Goal: Task Accomplishment & Management: Use online tool/utility

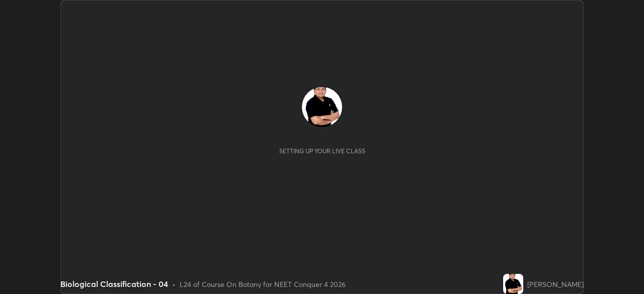
scroll to position [294, 644]
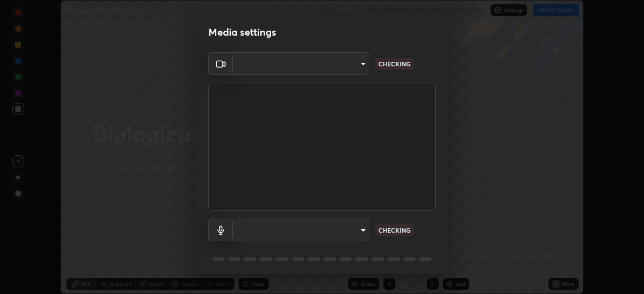
type input "c08bce05bf8d5aea718a1be68f52da0599af41aa0cc24399225b9d00f0db6711"
click at [362, 233] on body "Erase all Biological Classification - 04 Recording WAS SCHEDULED TO START AT 12…" at bounding box center [322, 147] width 644 height 294
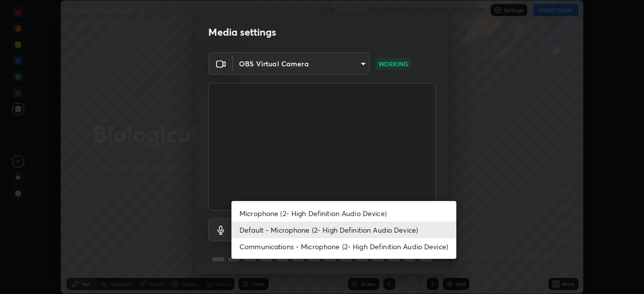
click at [360, 231] on li "Default - Microphone (2- High Definition Audio Device)" at bounding box center [344, 230] width 225 height 17
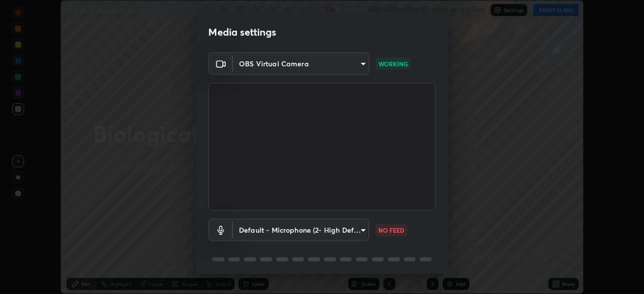
click at [363, 230] on body "Erase all Biological Classification - 04 Recording WAS SCHEDULED TO START AT 12…" at bounding box center [322, 147] width 644 height 294
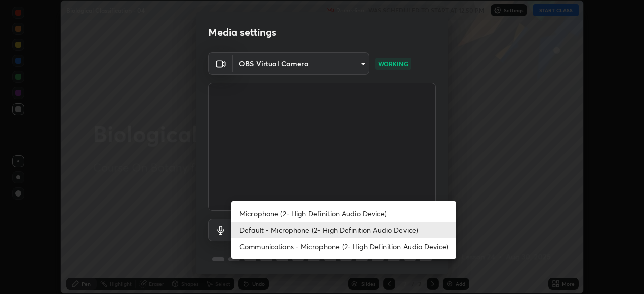
click at [359, 212] on li "Microphone (2- High Definition Audio Device)" at bounding box center [344, 213] width 225 height 17
type input "f62e13f0dc2c211b2e31b7d04ee83dbf57bd85d8f499c87d3582929809dfa27d"
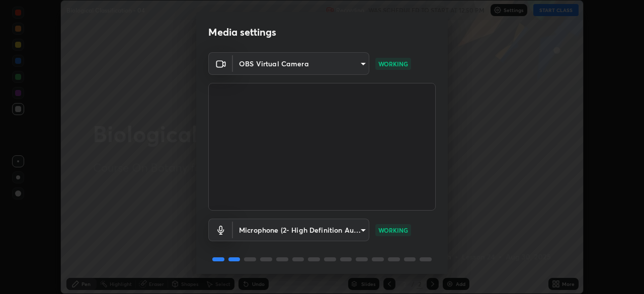
scroll to position [36, 0]
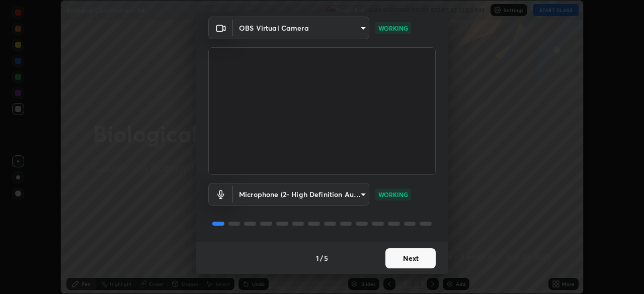
click at [409, 261] on button "Next" at bounding box center [411, 259] width 50 height 20
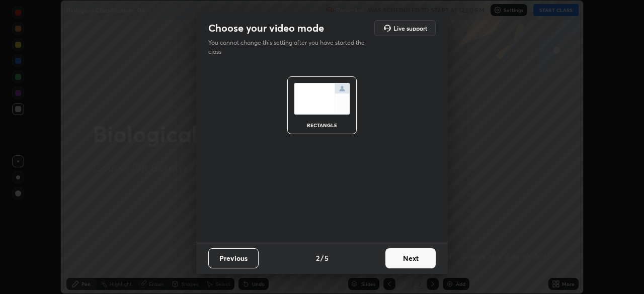
scroll to position [0, 0]
click at [408, 258] on button "Next" at bounding box center [411, 259] width 50 height 20
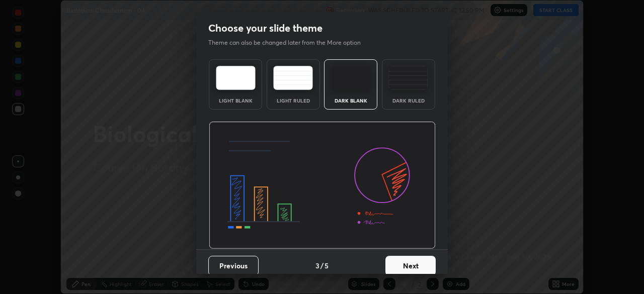
click at [409, 262] on button "Next" at bounding box center [411, 266] width 50 height 20
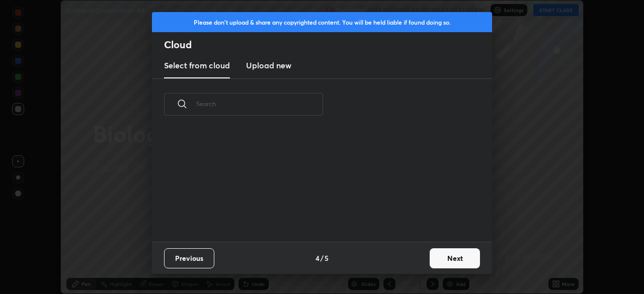
click at [444, 257] on button "Next" at bounding box center [455, 259] width 50 height 20
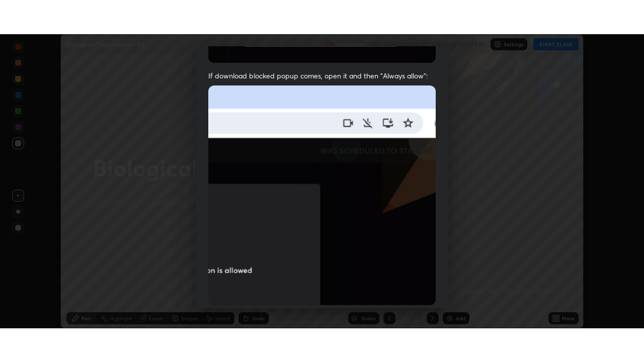
scroll to position [241, 0]
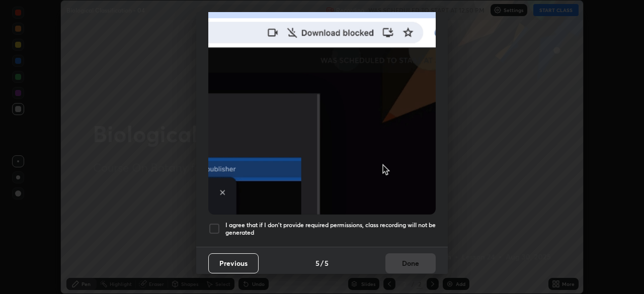
click at [215, 224] on div at bounding box center [214, 229] width 12 height 12
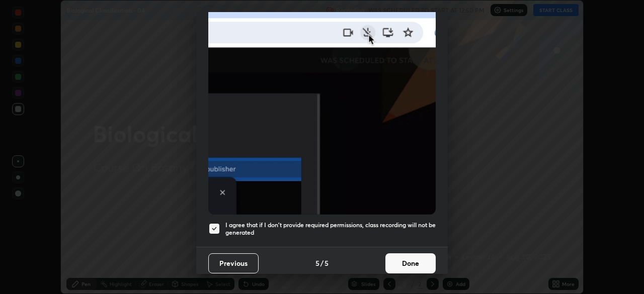
click at [404, 257] on button "Done" at bounding box center [411, 264] width 50 height 20
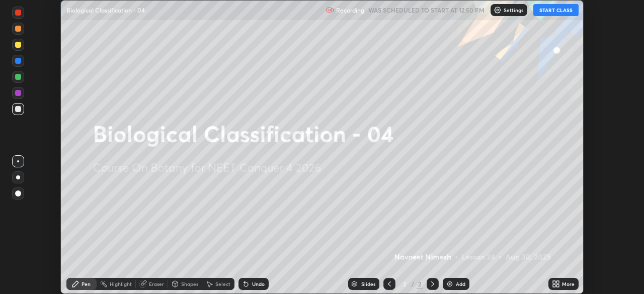
click at [557, 286] on icon at bounding box center [558, 286] width 3 height 3
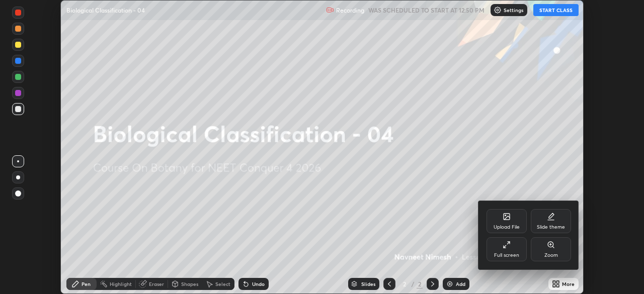
click at [505, 247] on icon at bounding box center [505, 247] width 3 height 3
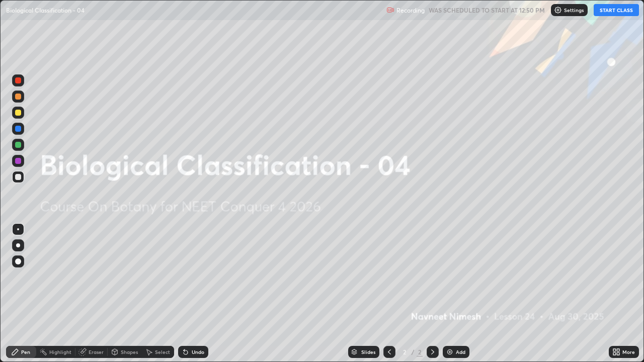
scroll to position [362, 644]
click at [612, 12] on button "START CLASS" at bounding box center [616, 10] width 45 height 12
click at [452, 294] on img at bounding box center [450, 352] width 8 height 8
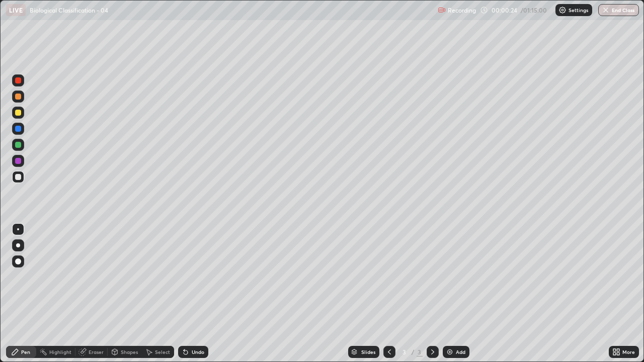
click at [22, 97] on div at bounding box center [18, 97] width 12 height 12
click at [184, 294] on icon at bounding box center [184, 350] width 1 height 1
click at [20, 262] on div at bounding box center [18, 262] width 6 height 6
click at [22, 177] on div at bounding box center [18, 177] width 12 height 12
click at [184, 294] on icon at bounding box center [186, 353] width 4 height 4
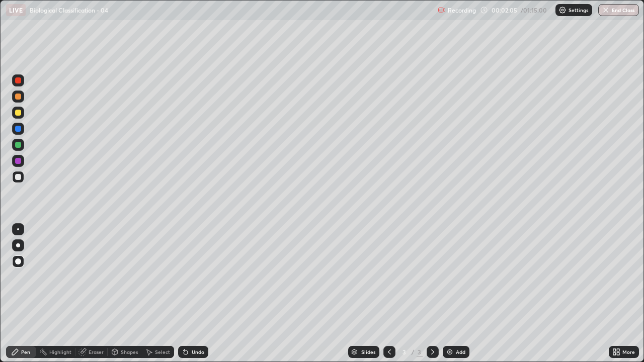
click at [20, 144] on div at bounding box center [18, 145] width 6 height 6
click at [18, 175] on div at bounding box center [18, 177] width 6 height 6
click at [20, 180] on div at bounding box center [18, 177] width 6 height 6
click at [19, 99] on div at bounding box center [18, 97] width 6 height 6
click at [184, 294] on icon at bounding box center [184, 350] width 1 height 1
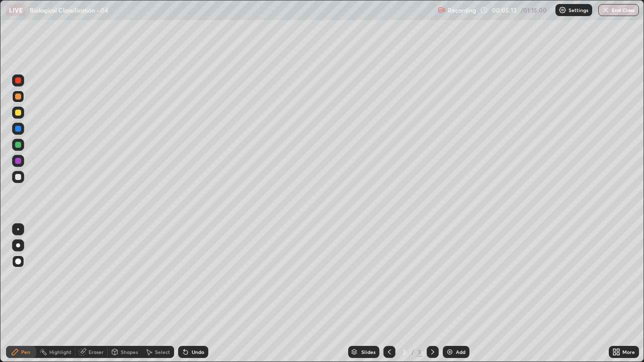
click at [20, 177] on div at bounding box center [18, 177] width 6 height 6
click at [20, 96] on div at bounding box center [18, 97] width 6 height 6
click at [20, 178] on div at bounding box center [18, 177] width 6 height 6
click at [460, 294] on div "Add" at bounding box center [456, 352] width 27 height 12
click at [20, 146] on div at bounding box center [18, 145] width 6 height 6
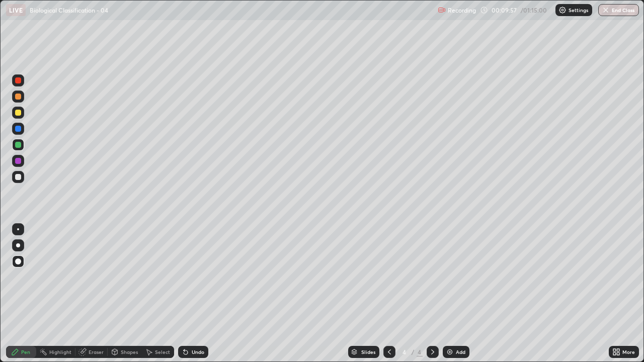
click at [17, 178] on div at bounding box center [18, 177] width 6 height 6
click at [187, 294] on div "Undo" at bounding box center [193, 352] width 30 height 12
click at [190, 294] on div "Undo" at bounding box center [193, 352] width 30 height 12
click at [456, 294] on div "Add" at bounding box center [461, 352] width 10 height 5
click at [22, 131] on div at bounding box center [18, 129] width 12 height 12
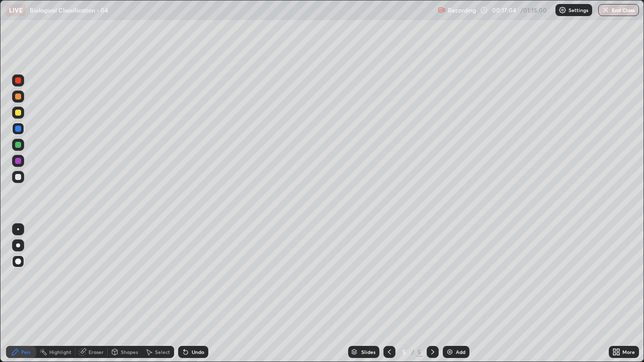
click at [20, 146] on div at bounding box center [18, 145] width 6 height 6
click at [22, 113] on div at bounding box center [18, 113] width 12 height 12
click at [18, 129] on div at bounding box center [18, 129] width 6 height 6
click at [184, 294] on icon at bounding box center [186, 353] width 4 height 4
click at [20, 83] on div at bounding box center [18, 81] width 6 height 6
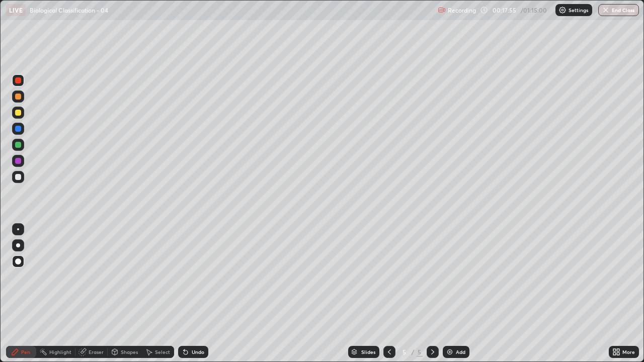
click at [19, 179] on div at bounding box center [18, 177] width 6 height 6
click at [190, 294] on div "Undo" at bounding box center [193, 352] width 30 height 12
click at [193, 294] on div "Undo" at bounding box center [193, 352] width 30 height 12
click at [193, 294] on div "Undo" at bounding box center [198, 352] width 13 height 5
click at [20, 81] on div at bounding box center [18, 81] width 6 height 6
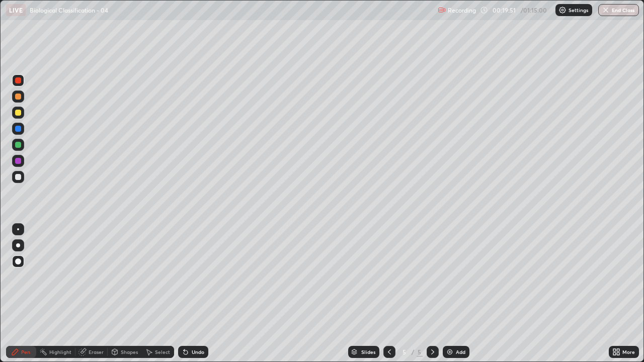
click at [20, 177] on div at bounding box center [18, 177] width 6 height 6
click at [19, 177] on div at bounding box center [18, 177] width 6 height 6
click at [20, 112] on div at bounding box center [18, 113] width 6 height 6
click at [21, 99] on div at bounding box center [18, 97] width 12 height 12
click at [19, 177] on div at bounding box center [18, 177] width 6 height 6
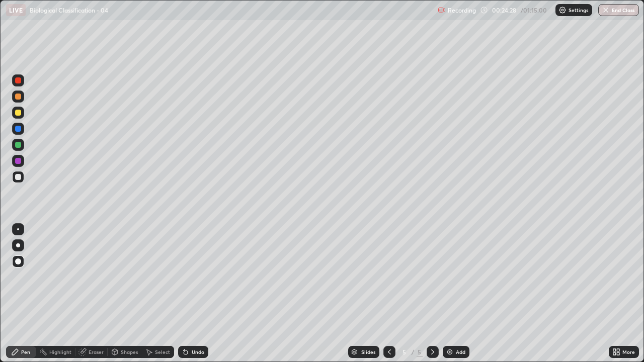
click at [188, 294] on icon at bounding box center [186, 352] width 8 height 8
click at [451, 294] on img at bounding box center [450, 352] width 8 height 8
click at [19, 97] on div at bounding box center [18, 97] width 6 height 6
click at [19, 179] on div at bounding box center [18, 177] width 6 height 6
click at [20, 97] on div at bounding box center [18, 97] width 6 height 6
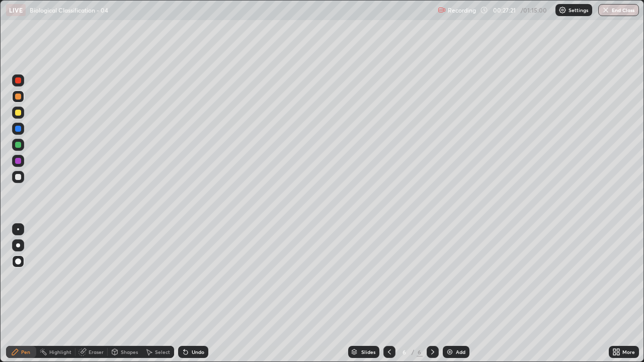
click at [23, 177] on div at bounding box center [18, 177] width 12 height 12
click at [184, 294] on icon at bounding box center [184, 350] width 1 height 1
click at [20, 146] on div at bounding box center [18, 145] width 6 height 6
click at [22, 146] on div at bounding box center [18, 145] width 12 height 12
click at [457, 294] on div "Add" at bounding box center [461, 352] width 10 height 5
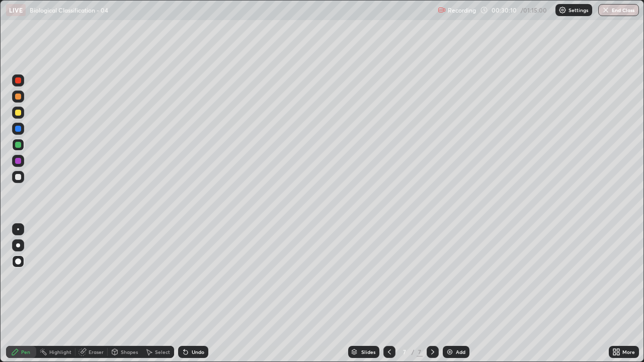
click at [20, 98] on div at bounding box center [18, 97] width 6 height 6
click at [18, 114] on div at bounding box center [18, 113] width 6 height 6
click at [20, 99] on div at bounding box center [18, 97] width 12 height 12
click at [22, 145] on div at bounding box center [18, 145] width 12 height 12
click at [20, 176] on div at bounding box center [18, 177] width 6 height 6
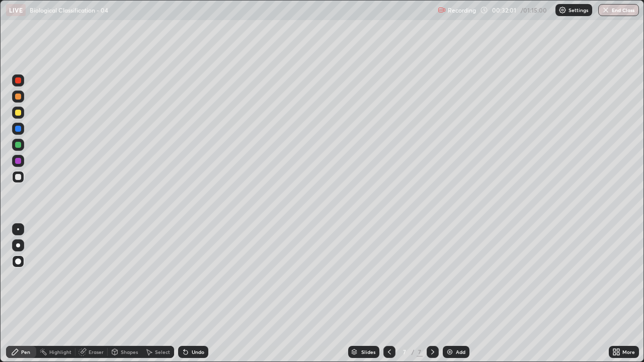
click at [18, 113] on div at bounding box center [18, 113] width 6 height 6
click at [19, 177] on div at bounding box center [18, 177] width 6 height 6
click at [20, 96] on div at bounding box center [18, 97] width 6 height 6
click at [17, 177] on div at bounding box center [18, 177] width 6 height 6
click at [21, 146] on div at bounding box center [18, 145] width 6 height 6
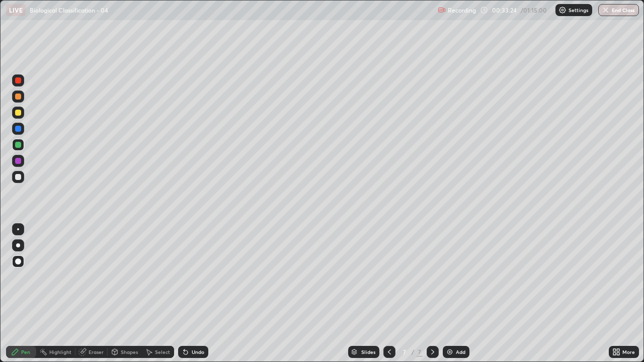
click at [19, 178] on div at bounding box center [18, 177] width 6 height 6
click at [20, 177] on div at bounding box center [18, 177] width 6 height 6
click at [18, 163] on div at bounding box center [18, 161] width 6 height 6
click at [24, 143] on div at bounding box center [18, 145] width 12 height 12
click at [19, 146] on div at bounding box center [18, 145] width 6 height 6
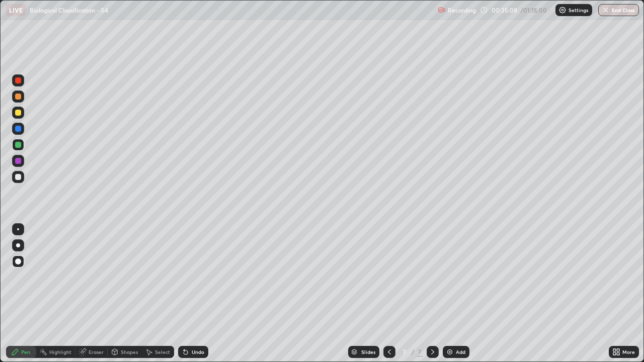
click at [184, 294] on icon at bounding box center [184, 350] width 1 height 1
click at [19, 176] on div at bounding box center [18, 177] width 6 height 6
click at [186, 294] on icon at bounding box center [186, 353] width 4 height 4
click at [184, 294] on icon at bounding box center [184, 350] width 1 height 1
click at [20, 130] on div at bounding box center [18, 129] width 6 height 6
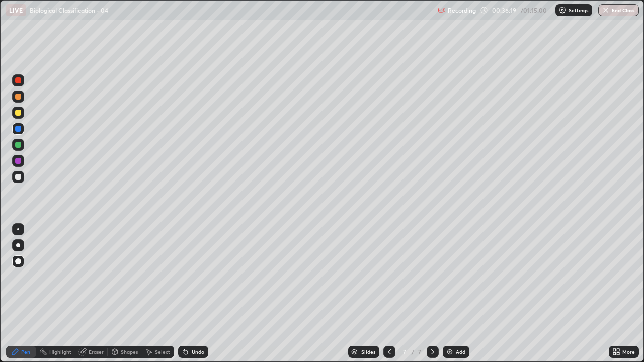
click at [20, 115] on div at bounding box center [18, 113] width 6 height 6
click at [18, 178] on div at bounding box center [18, 177] width 6 height 6
click at [20, 98] on div at bounding box center [18, 97] width 6 height 6
click at [21, 177] on div at bounding box center [18, 177] width 6 height 6
click at [192, 294] on div "Undo" at bounding box center [198, 352] width 13 height 5
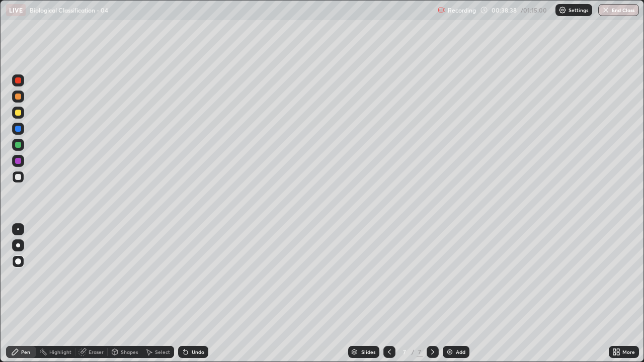
click at [191, 294] on div "Undo" at bounding box center [193, 352] width 30 height 12
click at [456, 294] on div "Add" at bounding box center [456, 352] width 27 height 12
click at [20, 144] on div at bounding box center [18, 145] width 6 height 6
click at [20, 112] on div at bounding box center [18, 113] width 6 height 6
click at [184, 294] on icon at bounding box center [184, 350] width 1 height 1
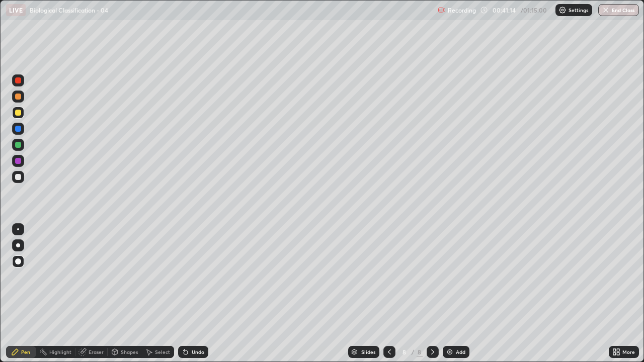
click at [20, 143] on div at bounding box center [18, 145] width 6 height 6
click at [20, 177] on div at bounding box center [18, 177] width 6 height 6
click at [21, 113] on div at bounding box center [18, 113] width 6 height 6
click at [193, 294] on div "Undo" at bounding box center [193, 352] width 30 height 12
click at [21, 178] on div at bounding box center [18, 177] width 6 height 6
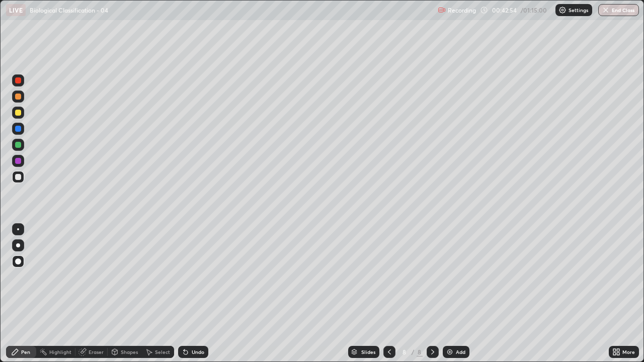
click at [23, 161] on div at bounding box center [18, 161] width 12 height 12
click at [453, 294] on img at bounding box center [450, 352] width 8 height 8
click at [19, 128] on div at bounding box center [18, 129] width 6 height 6
click at [23, 98] on div at bounding box center [18, 97] width 12 height 12
click at [124, 294] on div "Shapes" at bounding box center [129, 352] width 17 height 5
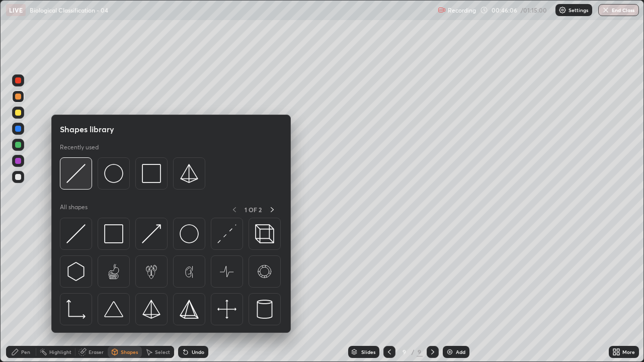
click at [77, 177] on img at bounding box center [75, 173] width 19 height 19
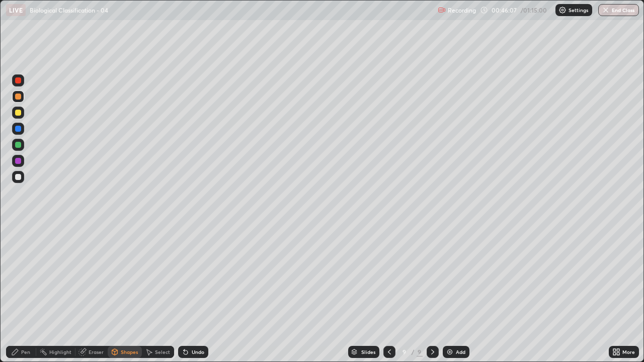
click at [17, 178] on div at bounding box center [18, 177] width 6 height 6
click at [22, 146] on div at bounding box center [18, 145] width 12 height 12
click at [186, 294] on icon at bounding box center [186, 352] width 8 height 8
click at [23, 294] on div "Pen" at bounding box center [21, 352] width 30 height 12
click at [22, 129] on div at bounding box center [18, 129] width 12 height 12
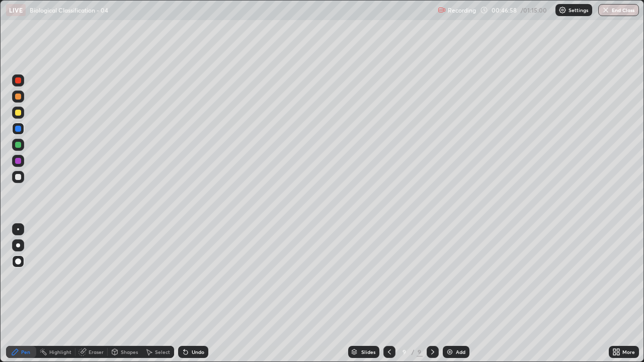
click at [16, 176] on div at bounding box center [18, 177] width 6 height 6
click at [184, 294] on icon at bounding box center [184, 350] width 1 height 1
click at [20, 178] on div at bounding box center [18, 177] width 6 height 6
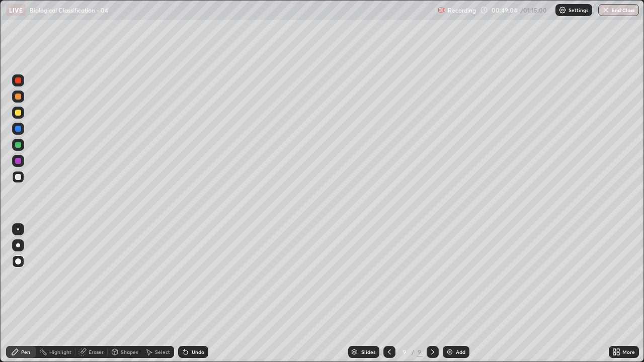
click at [184, 294] on icon at bounding box center [184, 350] width 1 height 1
click at [184, 294] on icon at bounding box center [186, 353] width 4 height 4
click at [184, 294] on icon at bounding box center [184, 350] width 1 height 1
click at [185, 294] on icon at bounding box center [186, 352] width 8 height 8
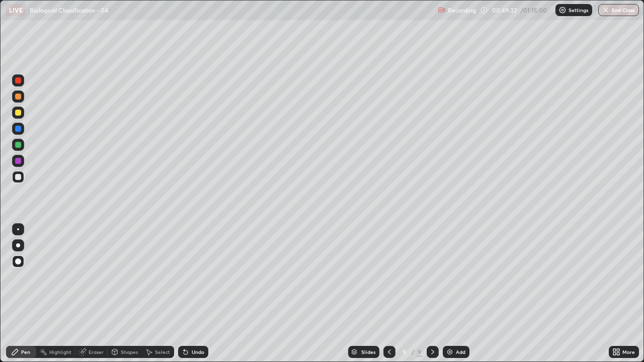
click at [184, 294] on icon at bounding box center [186, 352] width 8 height 8
click at [184, 294] on icon at bounding box center [186, 353] width 4 height 4
click at [18, 145] on div at bounding box center [18, 145] width 6 height 6
click at [19, 178] on div at bounding box center [18, 177] width 6 height 6
click at [18, 130] on div at bounding box center [18, 129] width 6 height 6
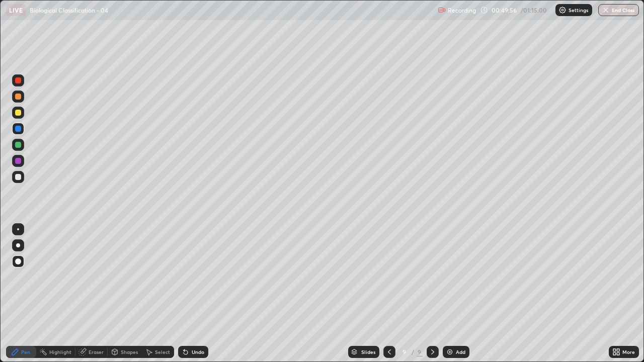
click at [20, 178] on div at bounding box center [18, 177] width 6 height 6
click at [184, 294] on icon at bounding box center [186, 353] width 4 height 4
click at [458, 294] on div "Add" at bounding box center [461, 352] width 10 height 5
click at [21, 129] on div at bounding box center [18, 129] width 6 height 6
click at [23, 115] on div at bounding box center [18, 113] width 12 height 12
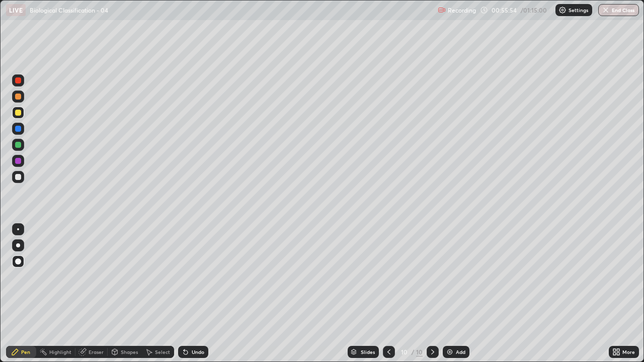
click at [19, 146] on div at bounding box center [18, 145] width 6 height 6
click at [184, 294] on icon at bounding box center [184, 350] width 1 height 1
click at [184, 294] on icon at bounding box center [186, 353] width 4 height 4
click at [19, 176] on div at bounding box center [18, 177] width 6 height 6
click at [18, 146] on div at bounding box center [18, 145] width 6 height 6
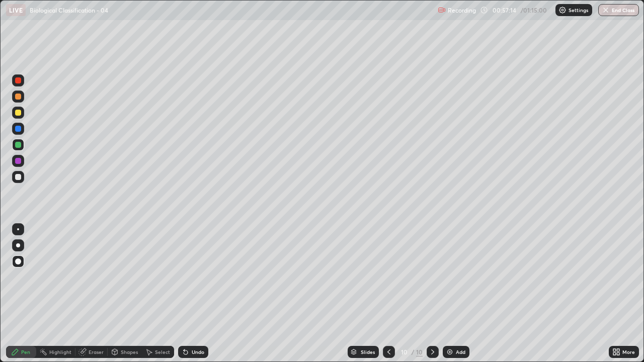
click at [22, 176] on div at bounding box center [18, 177] width 12 height 12
click at [187, 294] on icon at bounding box center [186, 352] width 8 height 8
click at [20, 114] on div at bounding box center [18, 113] width 6 height 6
click at [19, 145] on div at bounding box center [18, 145] width 6 height 6
click at [20, 129] on div at bounding box center [18, 129] width 6 height 6
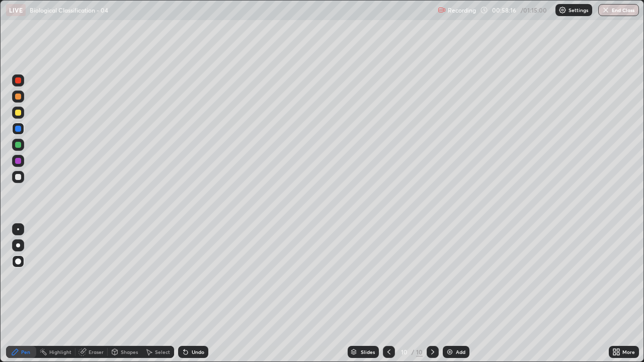
click at [18, 97] on div at bounding box center [18, 97] width 6 height 6
click at [186, 294] on icon at bounding box center [186, 352] width 8 height 8
click at [21, 131] on div at bounding box center [18, 129] width 12 height 12
click at [22, 98] on div at bounding box center [18, 97] width 12 height 12
click at [191, 294] on div "Undo" at bounding box center [193, 352] width 30 height 12
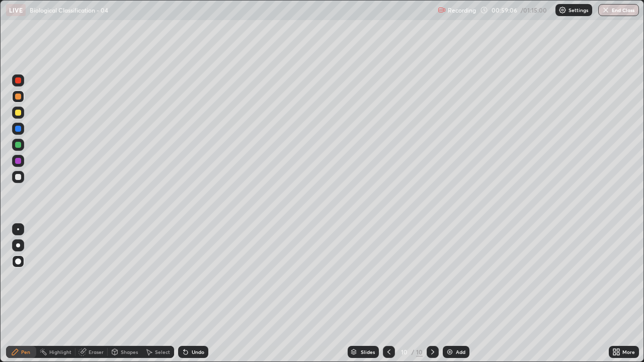
click at [193, 294] on div "Undo" at bounding box center [198, 352] width 13 height 5
click at [23, 179] on div at bounding box center [18, 177] width 12 height 12
click at [456, 294] on div "Add" at bounding box center [461, 352] width 10 height 5
click at [18, 128] on div at bounding box center [18, 129] width 6 height 6
click at [19, 176] on div at bounding box center [18, 177] width 6 height 6
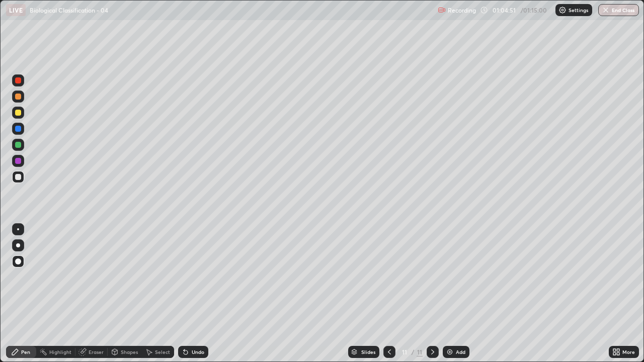
click at [18, 162] on div at bounding box center [18, 161] width 6 height 6
click at [13, 178] on div at bounding box center [18, 177] width 12 height 12
click at [20, 178] on div at bounding box center [18, 177] width 6 height 6
click at [19, 175] on div at bounding box center [18, 177] width 6 height 6
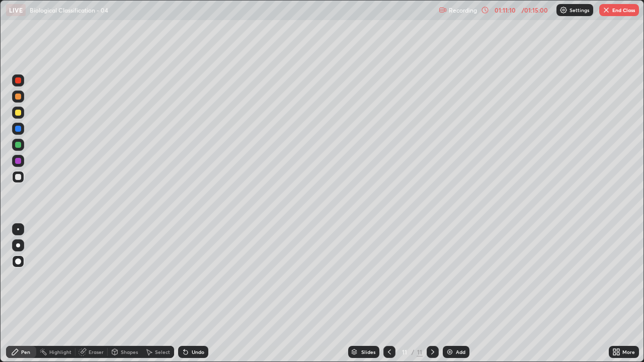
click at [605, 12] on img "button" at bounding box center [607, 10] width 8 height 8
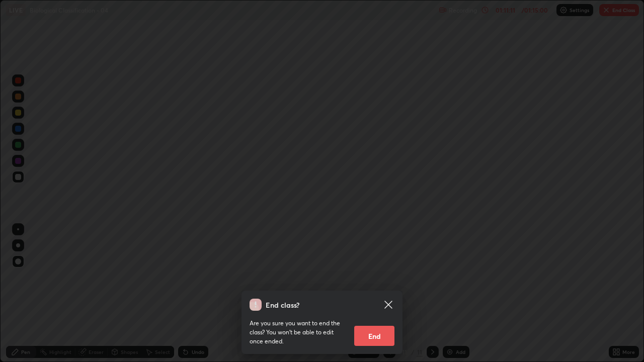
click at [382, 294] on button "End" at bounding box center [374, 336] width 40 height 20
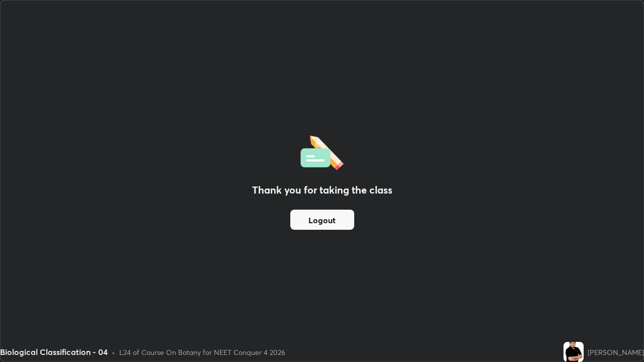
click at [321, 222] on button "Logout" at bounding box center [322, 220] width 64 height 20
